Goal: Task Accomplishment & Management: Use online tool/utility

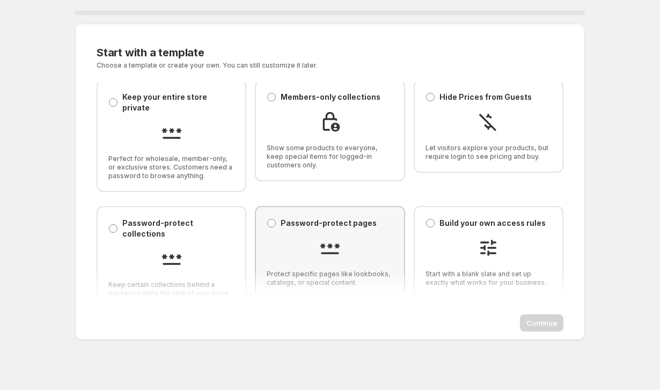
scroll to position [8, 0]
click at [331, 238] on img at bounding box center [329, 248] width 21 height 21
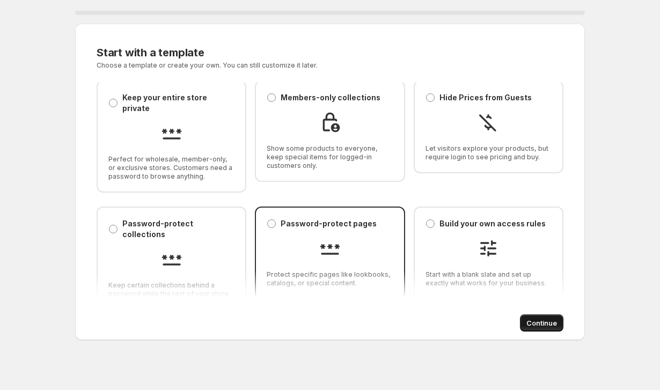
click at [531, 322] on span "Continue" at bounding box center [541, 323] width 31 height 11
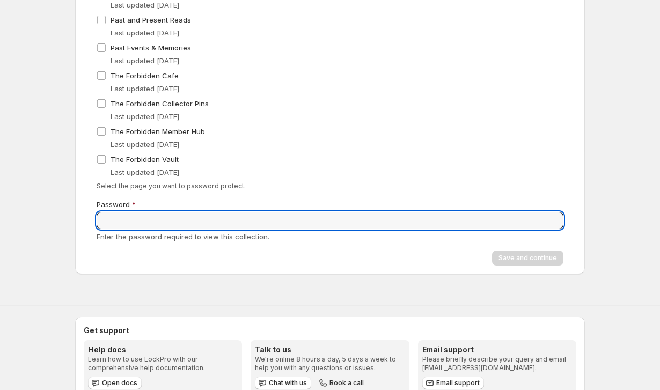
scroll to position [278, 0]
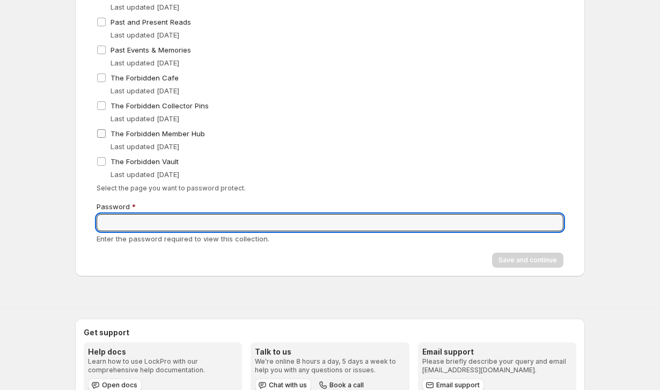
click at [157, 129] on span "The Forbidden Member Hub" at bounding box center [157, 133] width 94 height 11
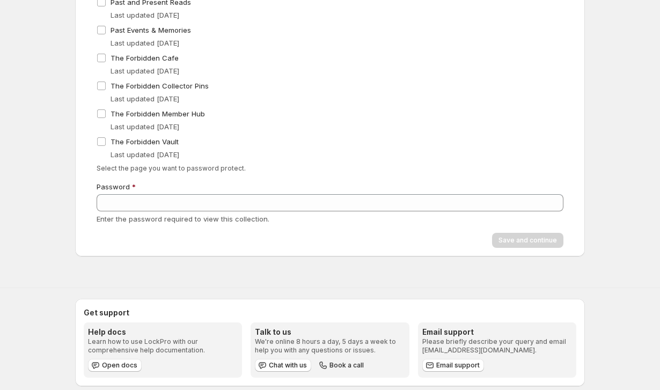
scroll to position [303, 0]
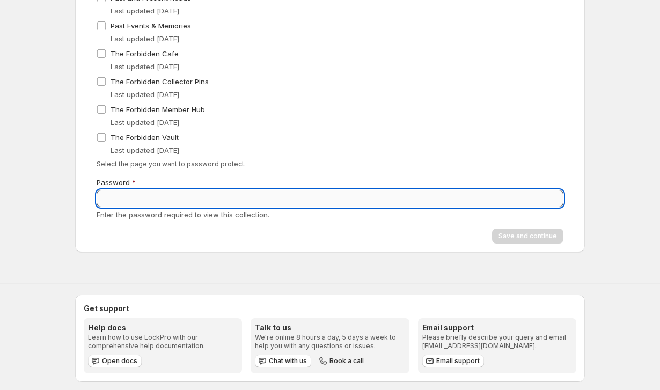
click at [191, 195] on input "Password" at bounding box center [330, 198] width 467 height 17
type input "*****"
click at [514, 237] on span "Save and continue" at bounding box center [527, 236] width 58 height 9
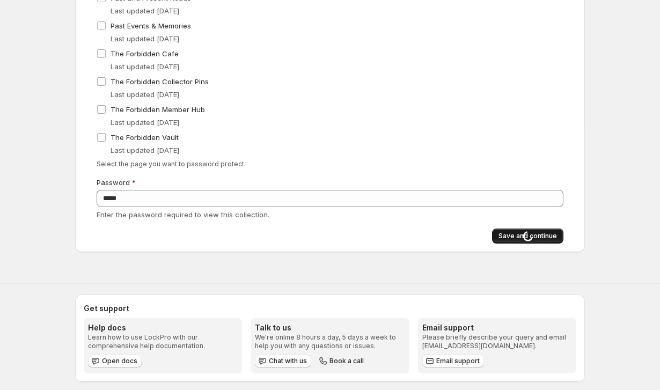
scroll to position [0, 0]
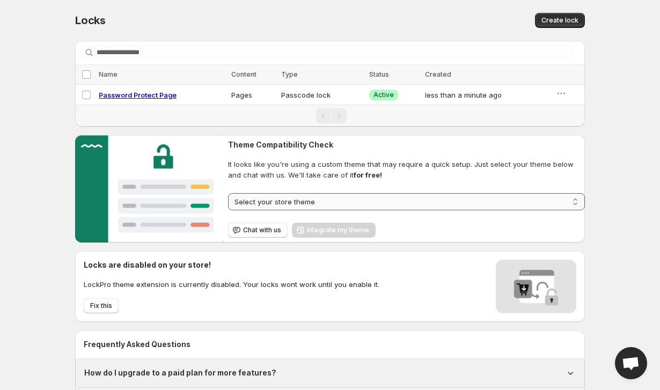
click at [268, 201] on select "**********" at bounding box center [406, 201] width 357 height 17
select select "******"
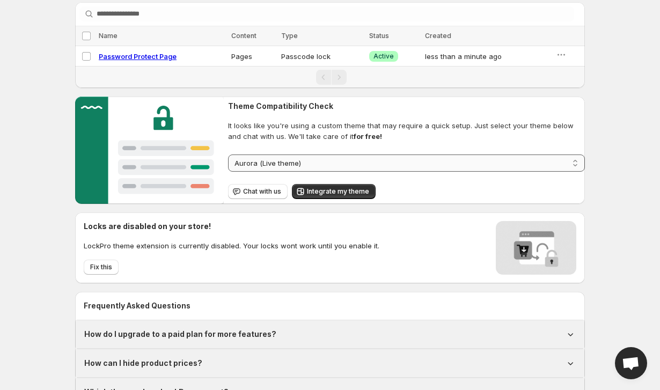
scroll to position [39, 0]
click at [338, 192] on span "Integrate my theme" at bounding box center [338, 191] width 62 height 9
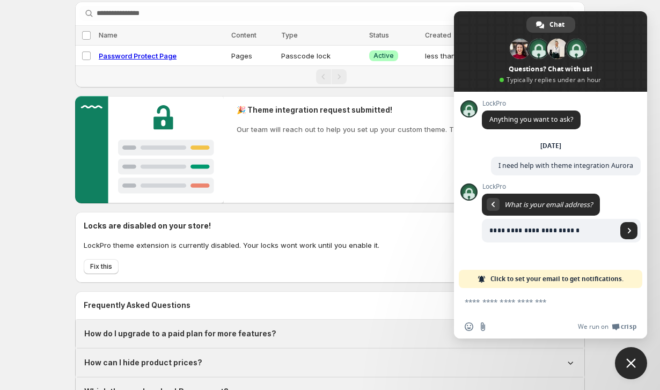
type input "**********"
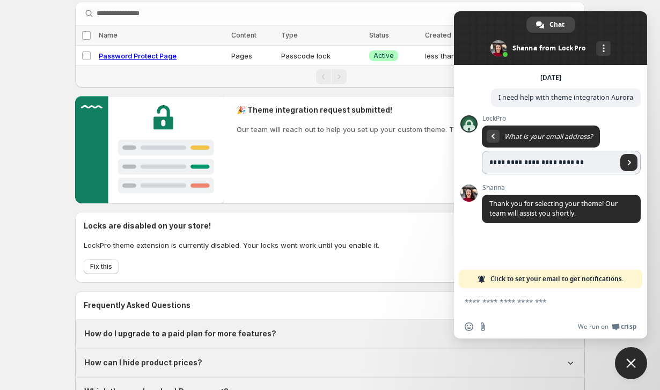
click at [629, 163] on span "Send" at bounding box center [629, 162] width 5 height 5
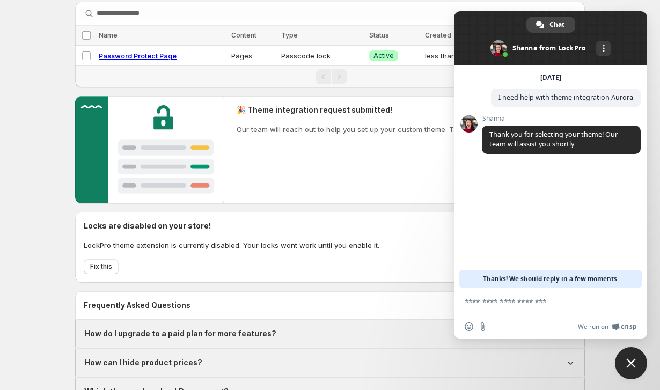
click at [303, 220] on h2 "Locks are disabled on your store!" at bounding box center [232, 225] width 296 height 11
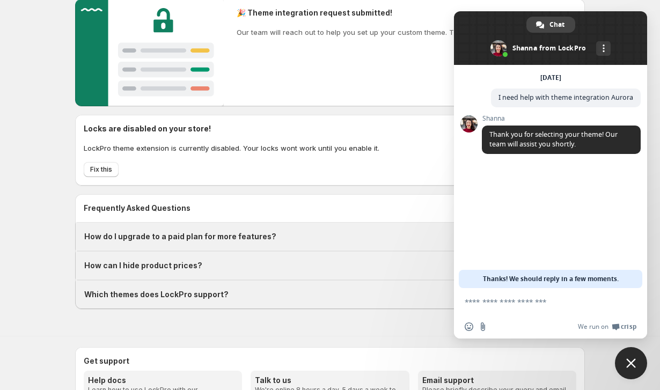
scroll to position [137, 0]
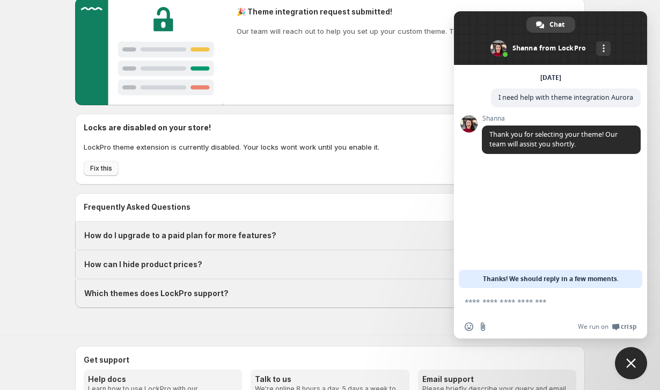
click at [107, 168] on span "Fix this" at bounding box center [101, 168] width 22 height 9
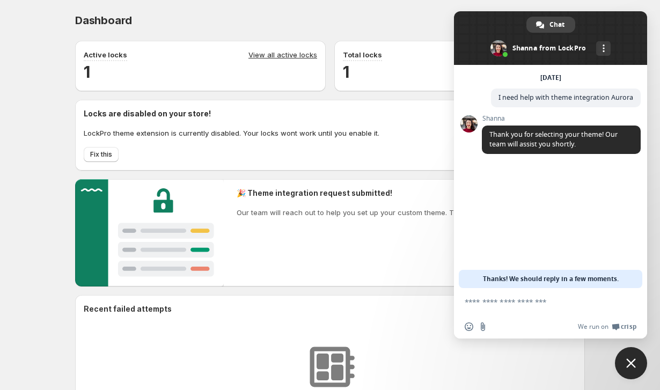
click at [452, 3] on div "Dashboard. This page is ready Dashboard Create lock" at bounding box center [330, 20] width 510 height 41
click at [633, 359] on span "Close chat" at bounding box center [631, 363] width 10 height 10
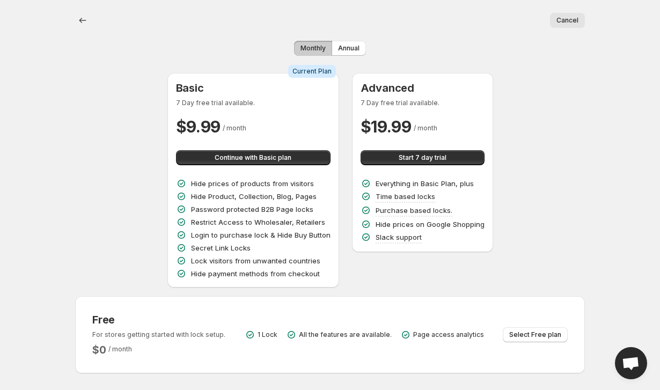
click at [92, 187] on div "Info Current Plan Basic 7 Day free trial available. $ 9.99 / month Continue wit…" at bounding box center [330, 180] width 510 height 215
